Goal: Task Accomplishment & Management: Use online tool/utility

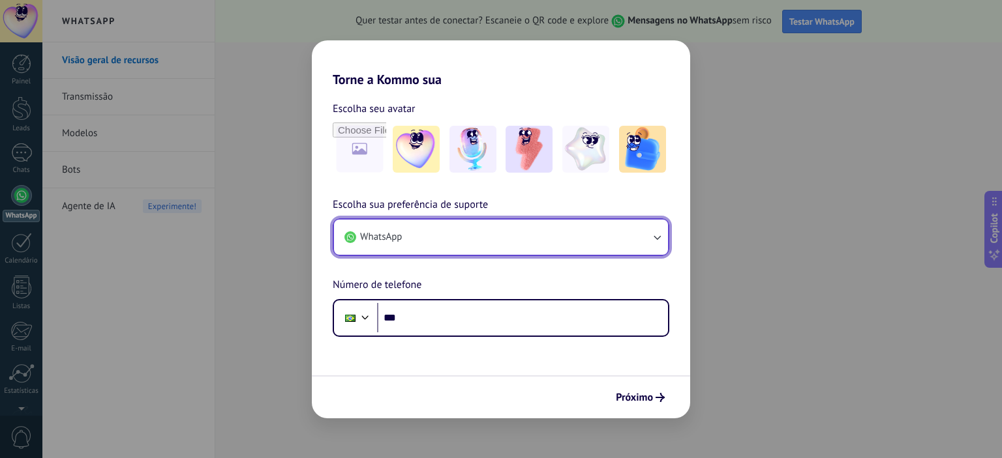
click at [591, 237] on button "WhatsApp" at bounding box center [501, 237] width 334 height 35
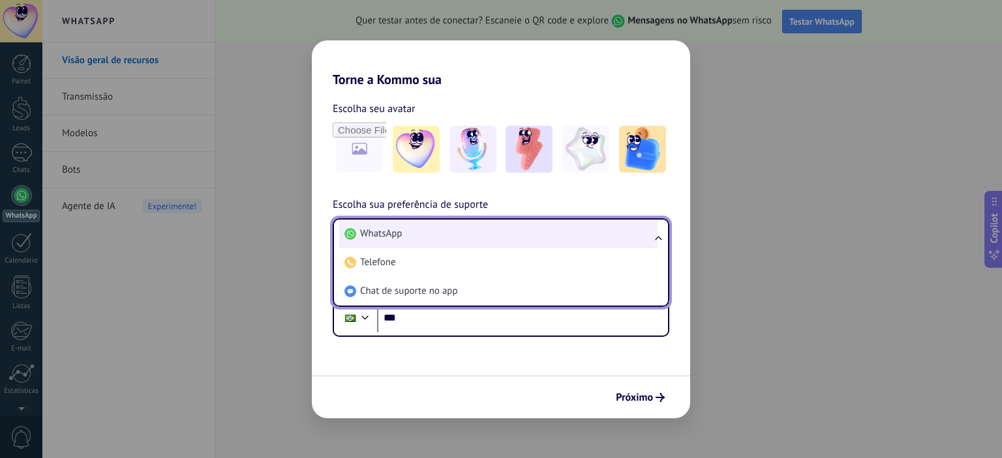
click at [433, 232] on li "WhatsApp" at bounding box center [498, 234] width 318 height 29
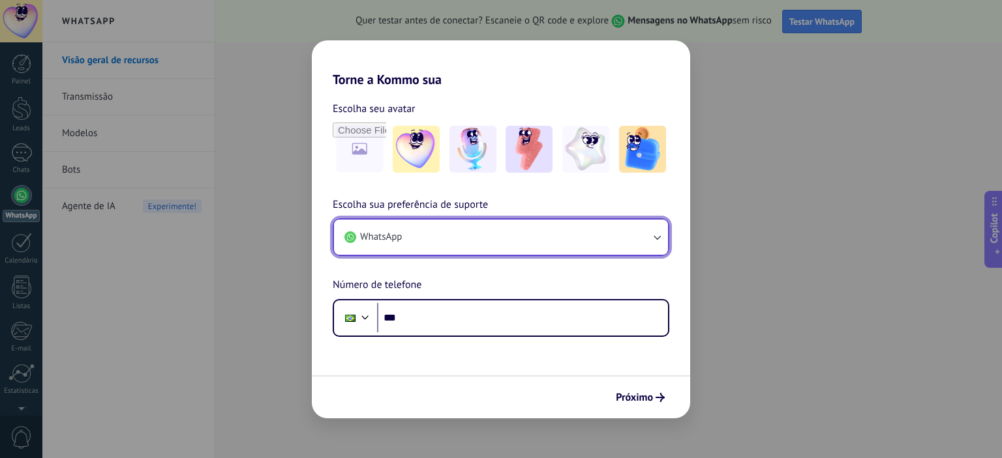
click at [431, 239] on button "WhatsApp" at bounding box center [501, 237] width 334 height 35
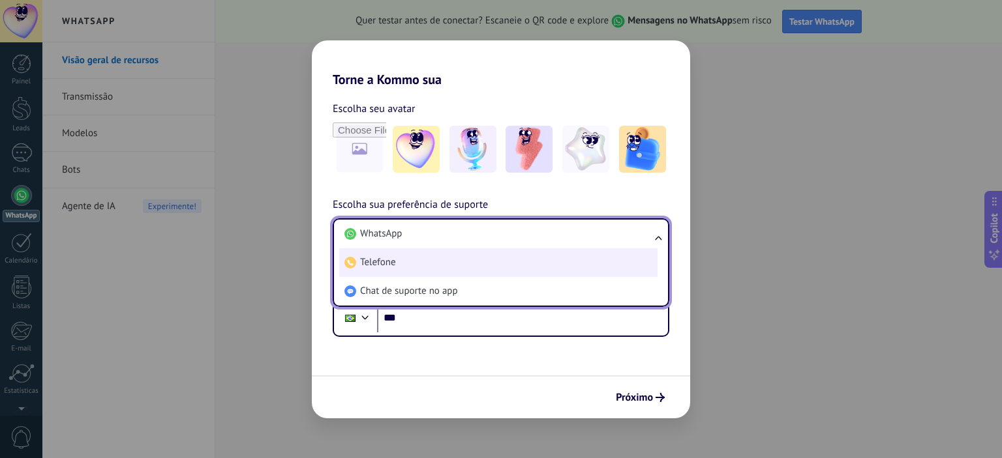
click at [425, 262] on li "Telefone" at bounding box center [498, 262] width 318 height 29
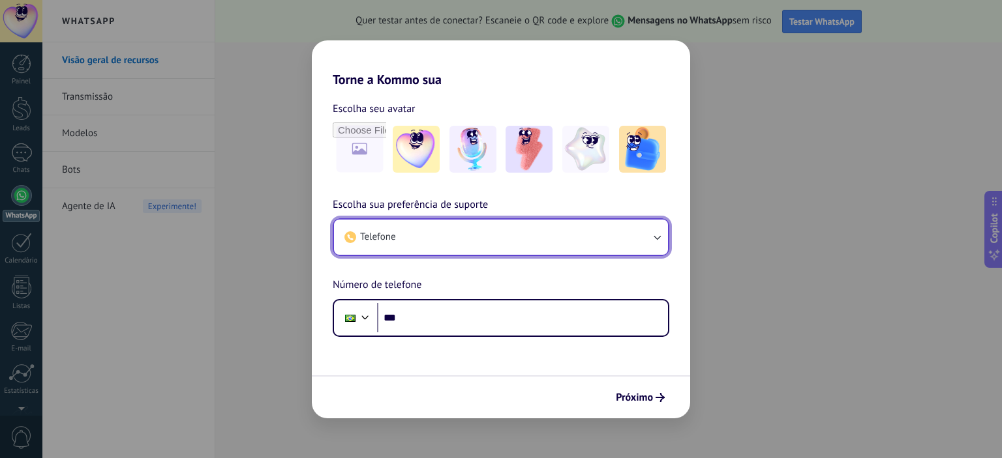
click at [428, 237] on button "Telefone" at bounding box center [501, 237] width 334 height 35
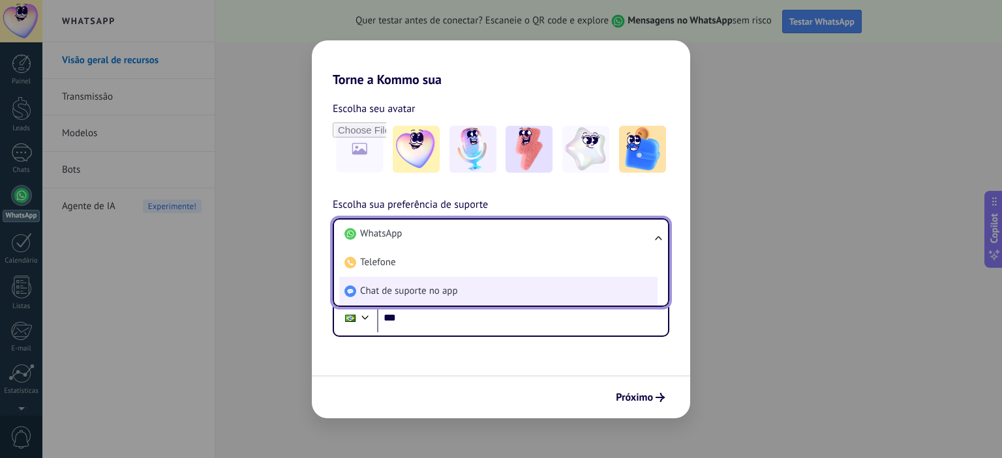
click at [410, 284] on li "Chat de suporte no app" at bounding box center [498, 291] width 318 height 29
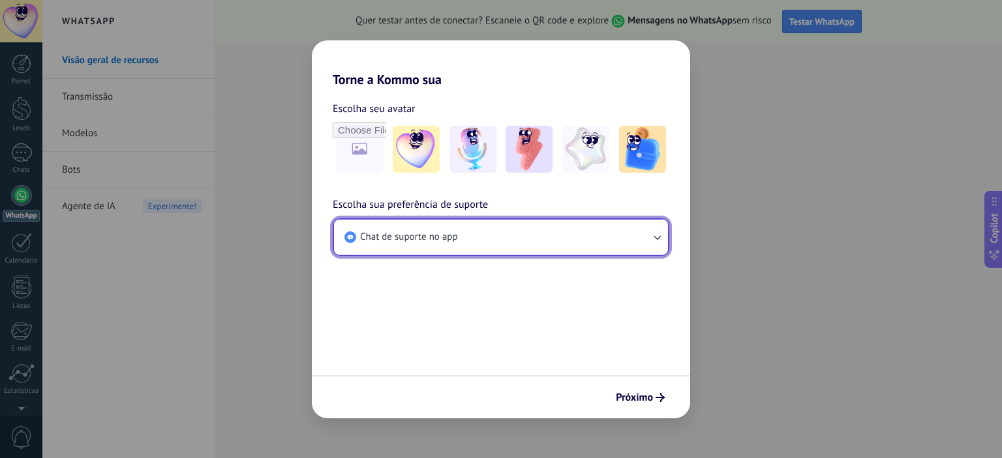
click at [417, 242] on span "Chat de suporte no app" at bounding box center [409, 237] width 98 height 13
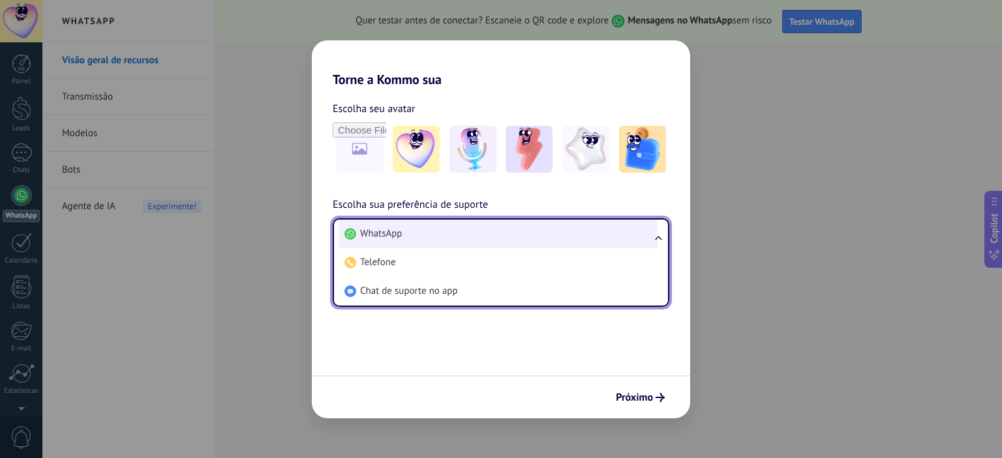
click at [457, 239] on li "WhatsApp" at bounding box center [498, 234] width 318 height 29
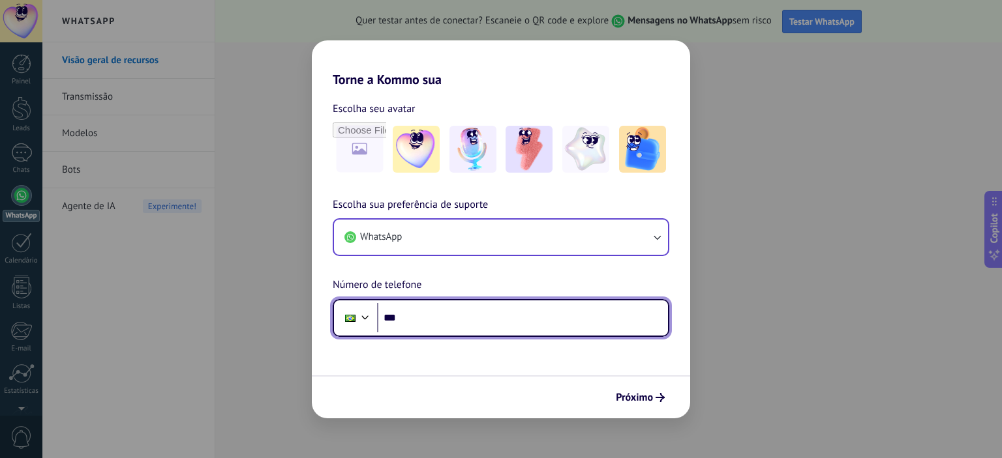
click at [430, 311] on input "***" at bounding box center [522, 318] width 291 height 30
type input "**********"
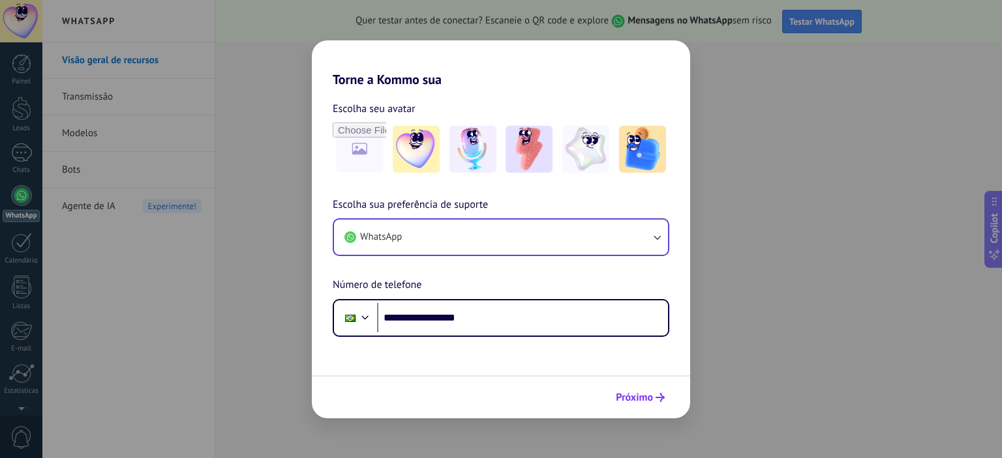
click at [645, 394] on span "Próximo" at bounding box center [634, 397] width 37 height 9
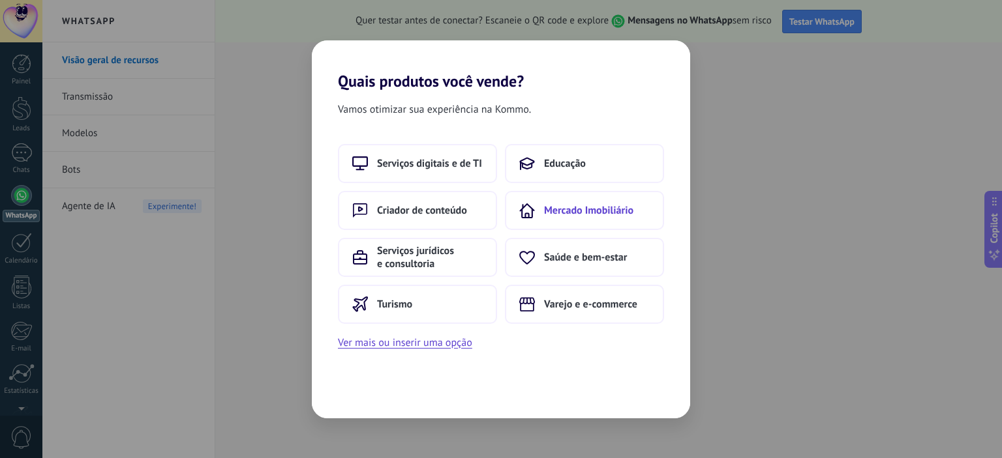
click at [568, 204] on span "Mercado Imobiliário" at bounding box center [588, 210] width 89 height 13
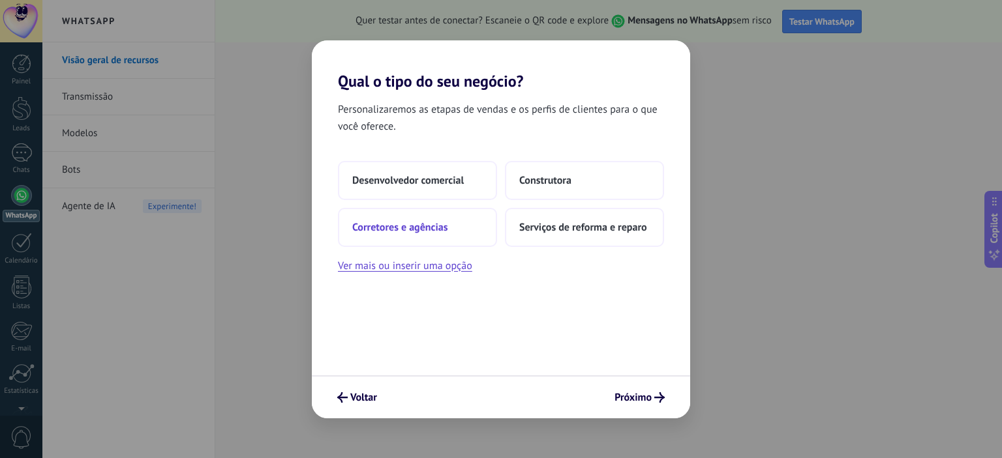
click at [428, 231] on span "Corretores e agências" at bounding box center [399, 227] width 95 height 13
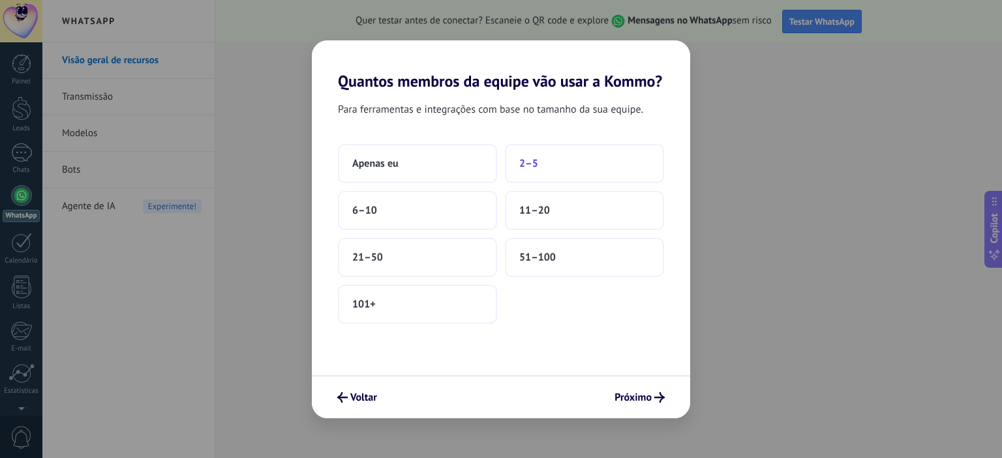
click at [558, 155] on button "2–5" at bounding box center [584, 163] width 159 height 39
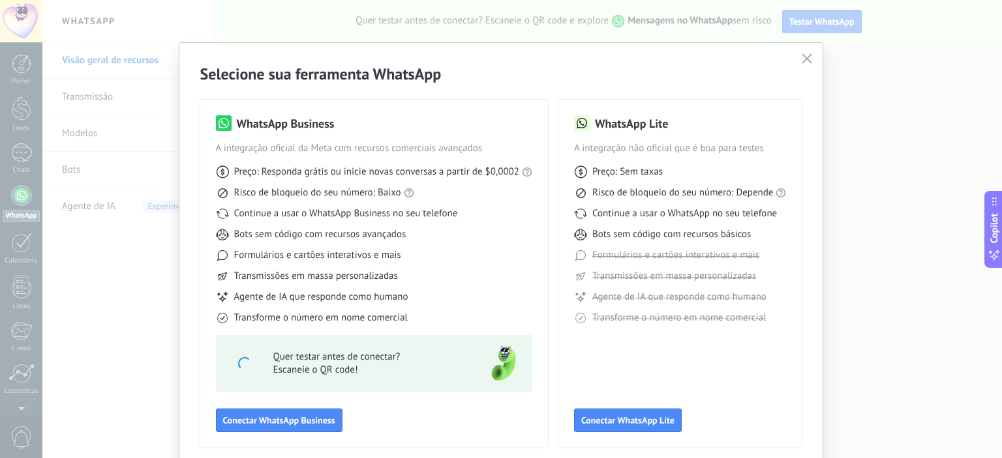
scroll to position [53, 0]
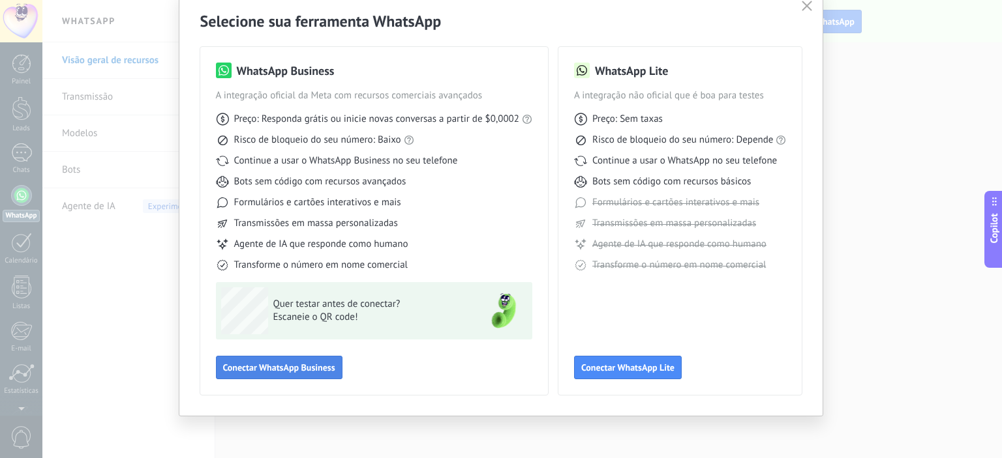
click at [322, 368] on span "Conectar WhatsApp Business" at bounding box center [279, 367] width 112 height 9
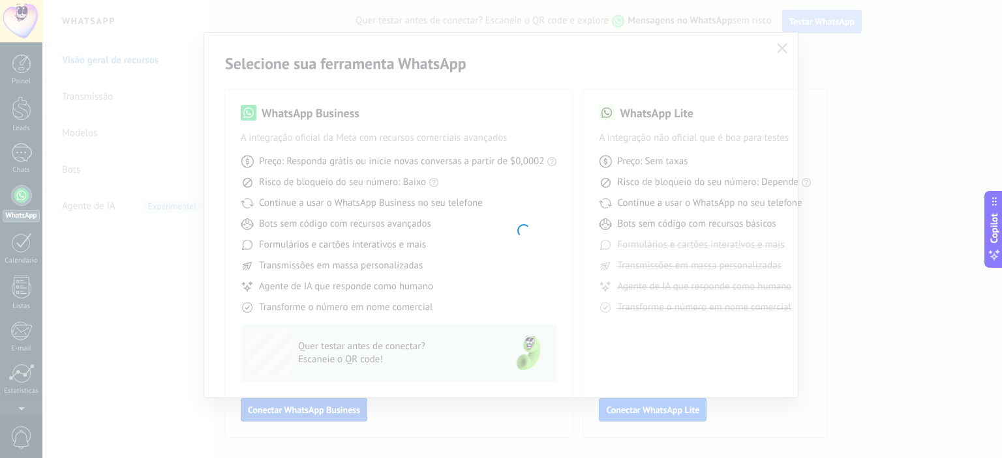
scroll to position [10, 0]
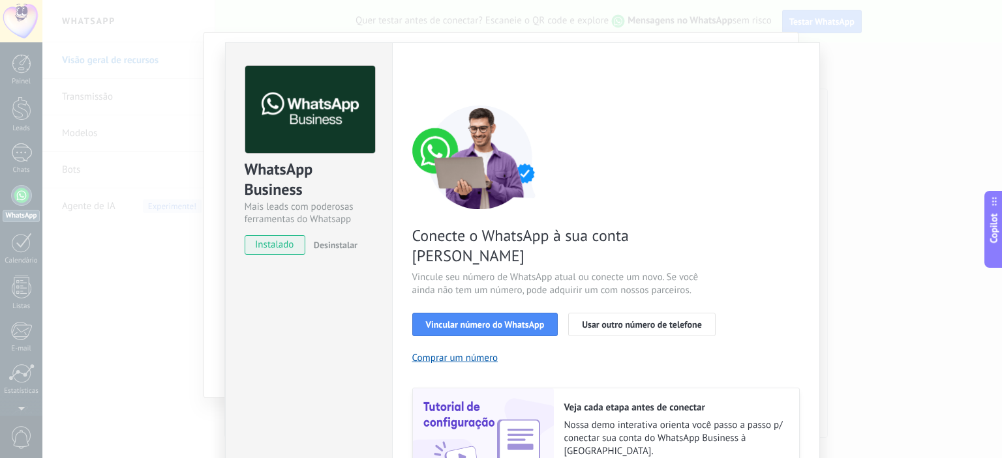
scroll to position [110, 0]
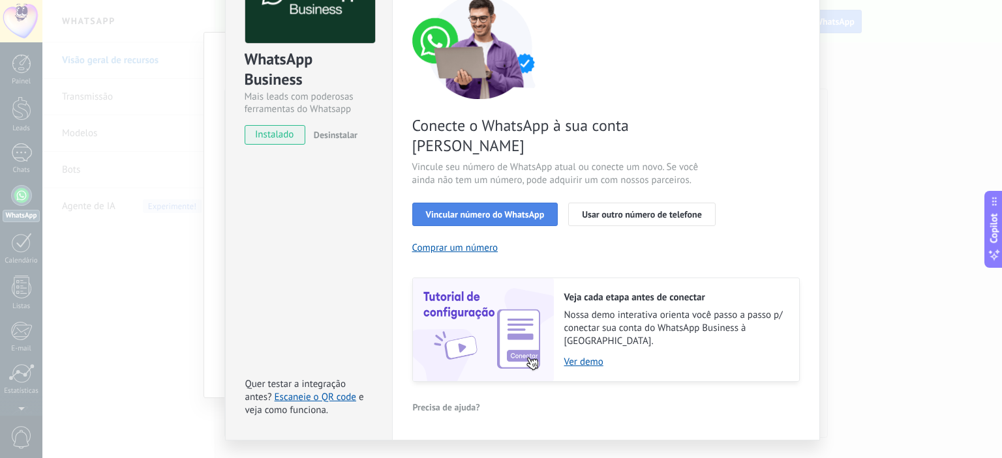
click at [527, 210] on span "Vincular número do WhatsApp" at bounding box center [485, 214] width 119 height 9
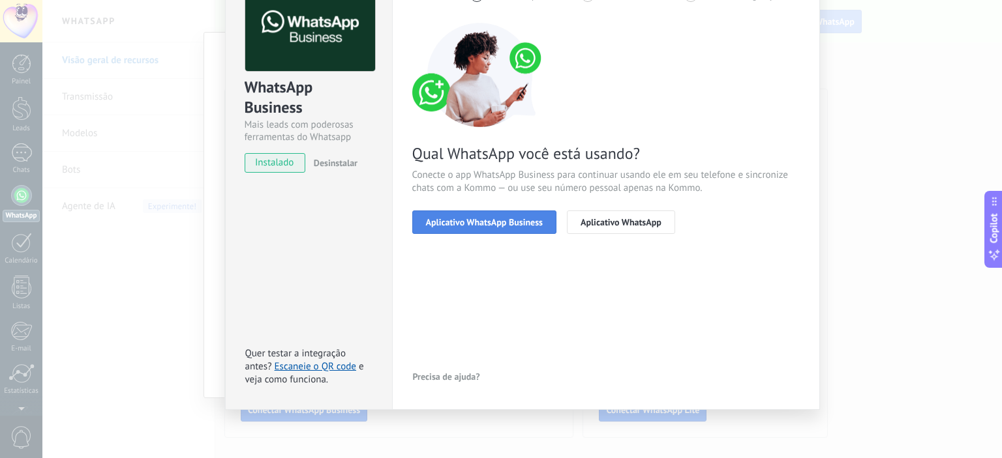
click at [517, 221] on span "Aplicativo WhatsApp Business" at bounding box center [484, 222] width 117 height 9
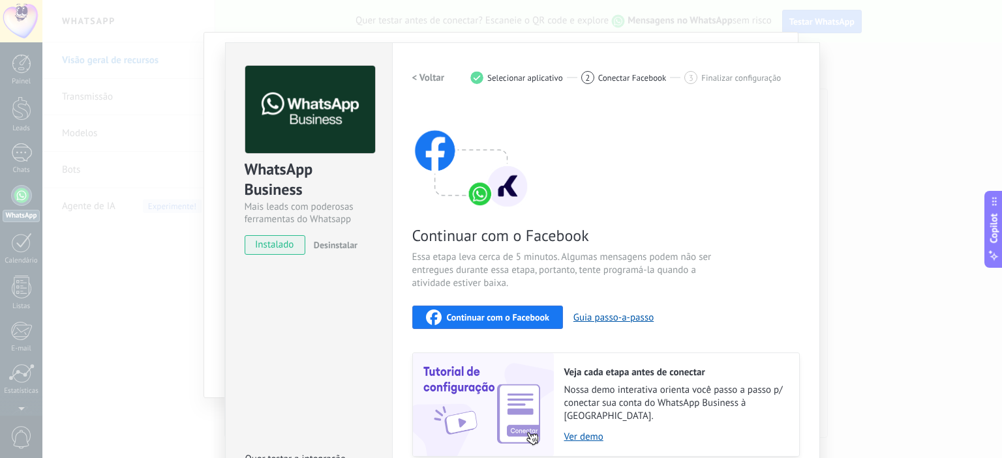
scroll to position [95, 0]
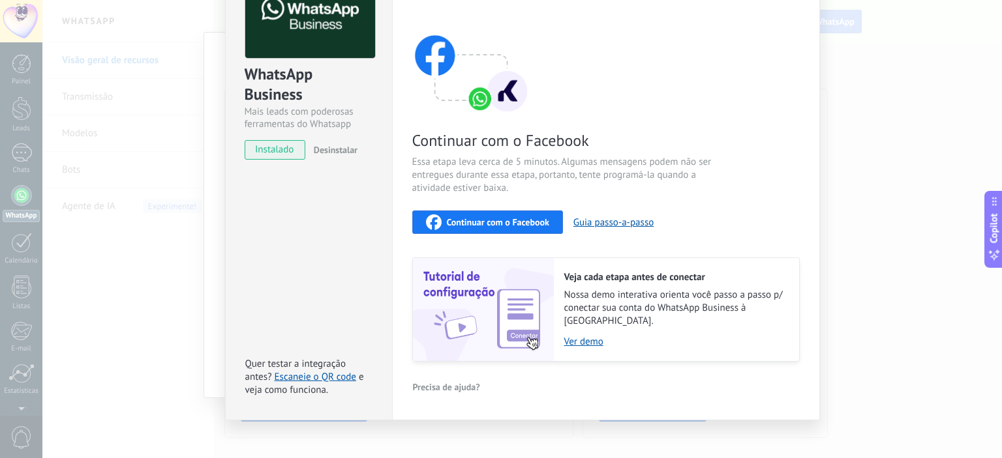
click at [338, 277] on div "WhatsApp Business Mais leads com poderosas ferramentas do Whatsapp instalado De…" at bounding box center [308, 183] width 167 height 473
click at [282, 162] on div "WhatsApp Business Mais leads com poderosas ferramentas do Whatsapp instalado De…" at bounding box center [309, 59] width 166 height 222
click at [286, 145] on span "instalado" at bounding box center [274, 150] width 59 height 20
click at [514, 218] on span "Continuar com o Facebook" at bounding box center [498, 222] width 102 height 9
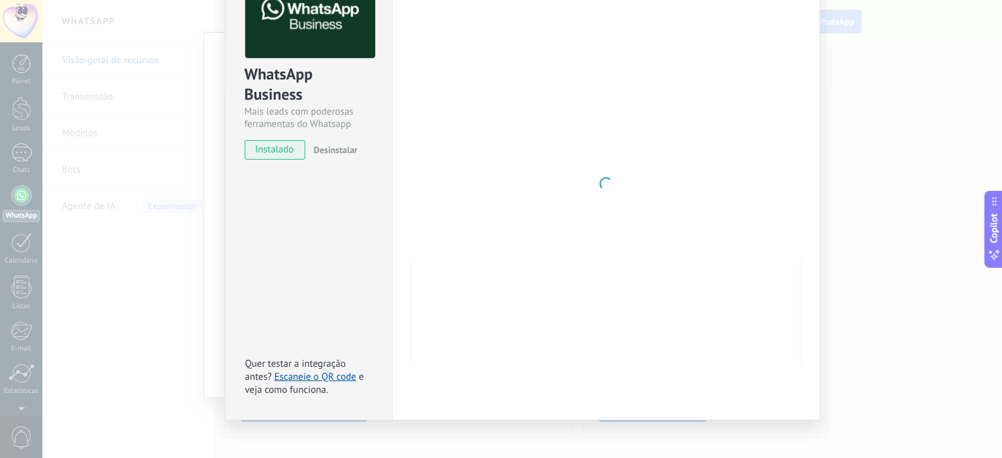
click at [661, 85] on div at bounding box center [605, 184] width 387 height 427
